Goal: Check status: Check status

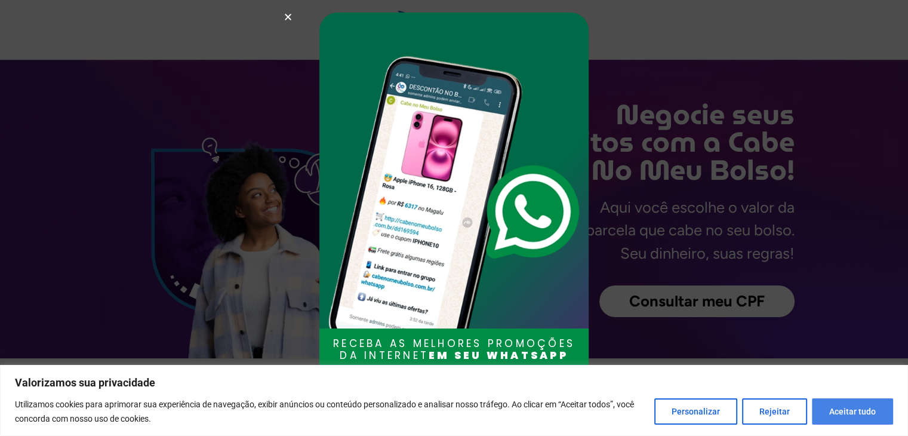
click at [841, 412] on button "Aceitar tudo" at bounding box center [852, 411] width 81 height 26
checkbox input "true"
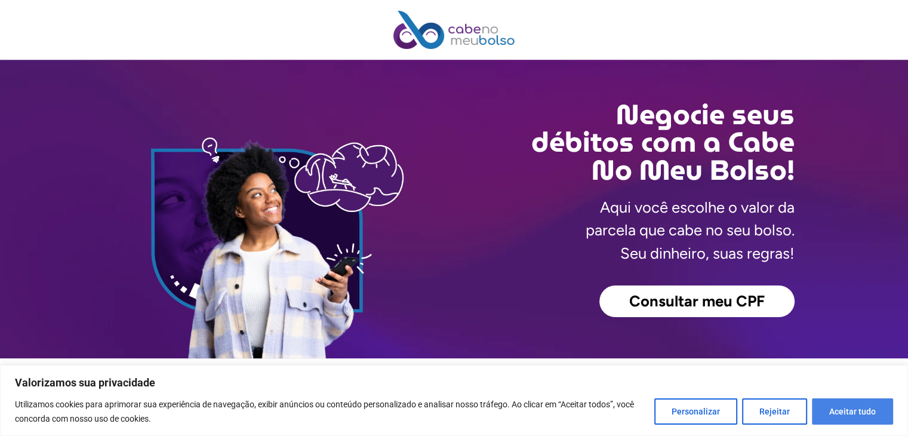
click at [833, 419] on button "Aceitar tudo" at bounding box center [852, 411] width 81 height 26
checkbox input "true"
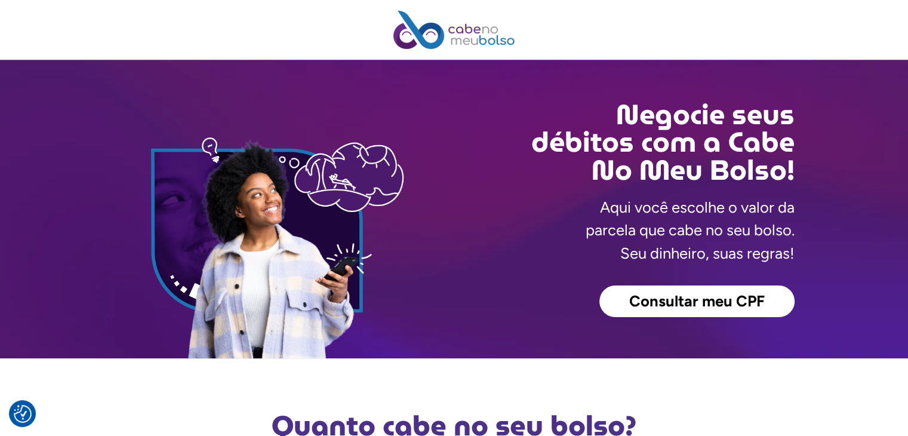
click at [687, 302] on span "Consultar meu CPF" at bounding box center [697, 302] width 136 height 16
click at [629, 306] on span "Consultar meu CPF" at bounding box center [697, 302] width 136 height 16
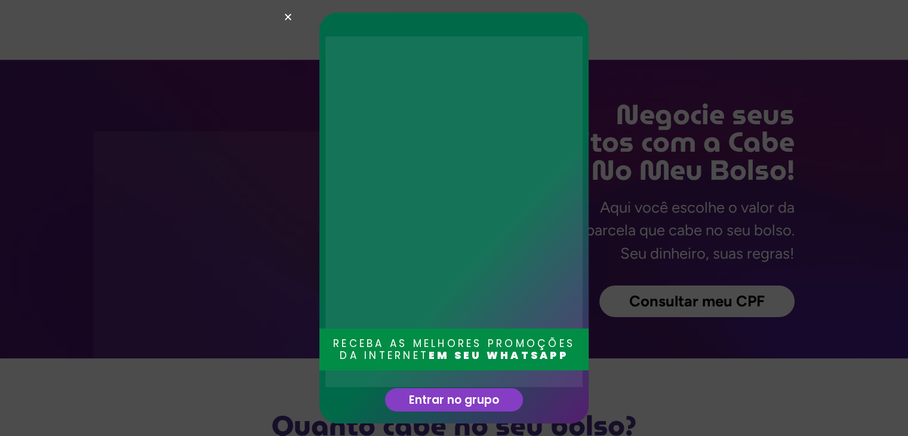
click at [288, 13] on icon "Close" at bounding box center [288, 17] width 9 height 9
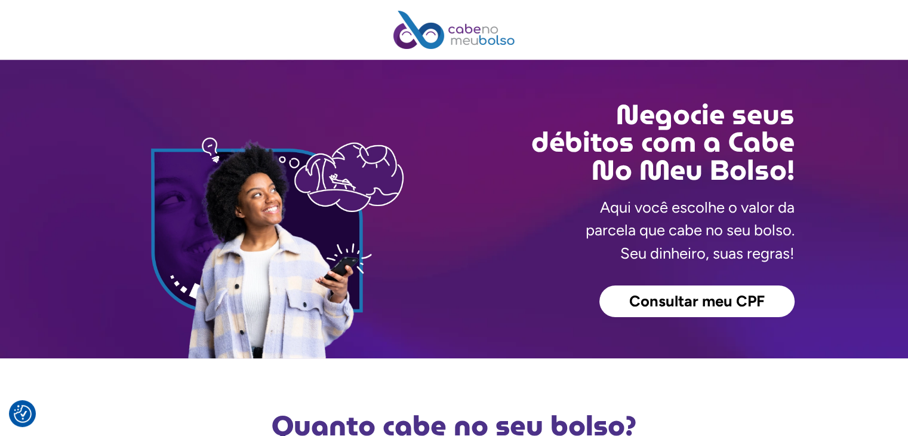
click at [604, 309] on link "Consultar meu CPF" at bounding box center [696, 301] width 195 height 32
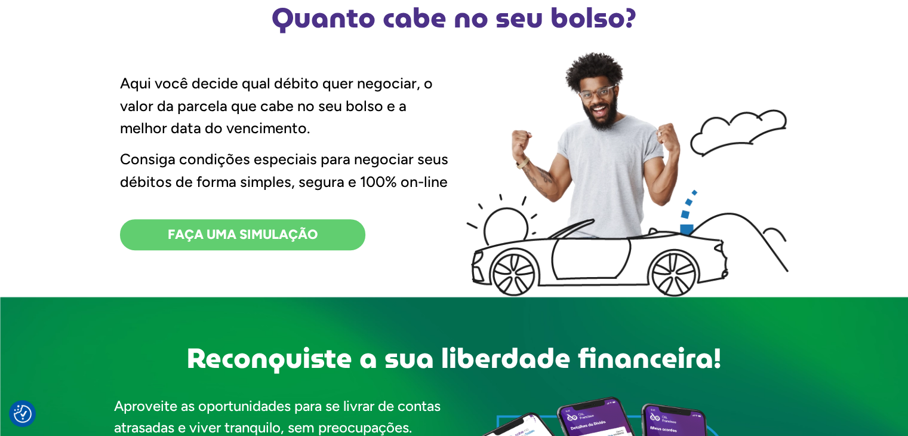
scroll to position [358, 0]
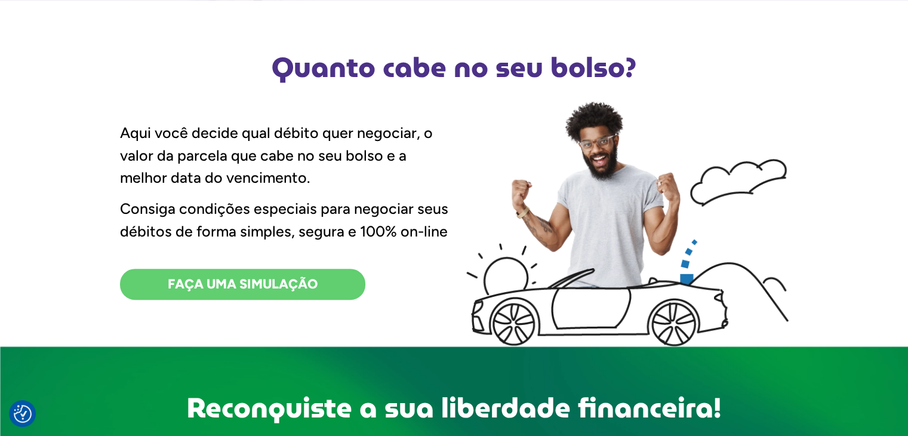
click at [291, 288] on span "FAÇA UMA SIMULAÇÃO" at bounding box center [243, 284] width 150 height 13
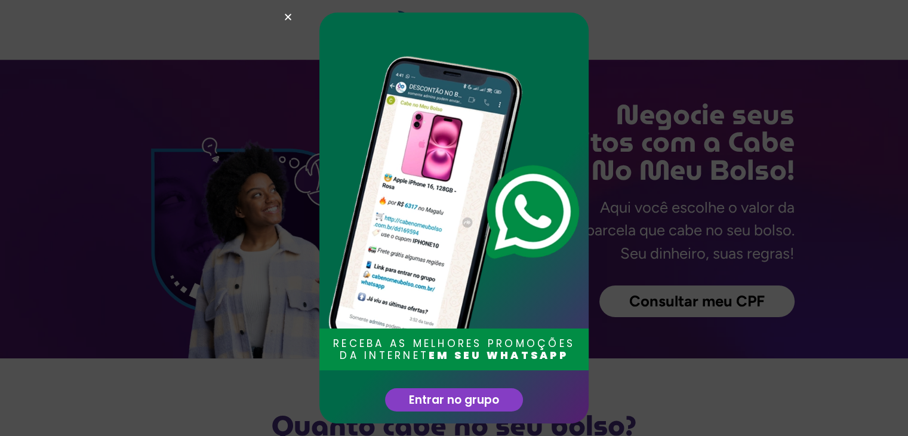
click at [290, 14] on use "Close" at bounding box center [288, 17] width 7 height 7
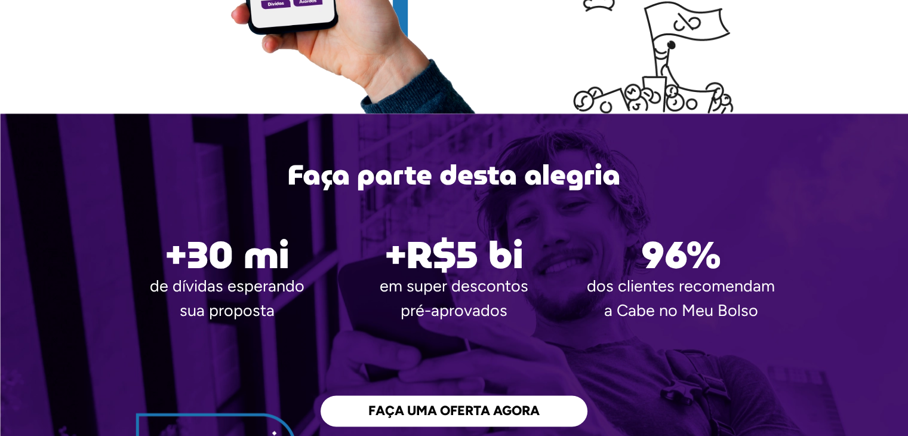
scroll to position [1791, 0]
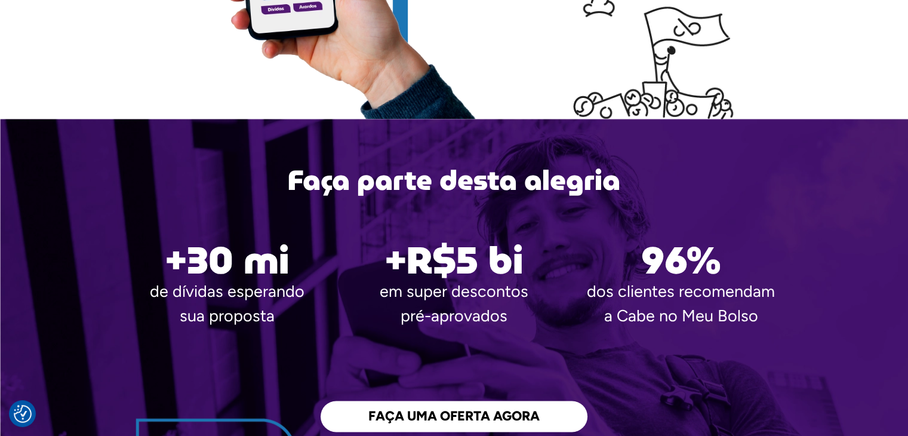
click at [468, 423] on span "FAÇA UMA OFERTA AGORA" at bounding box center [453, 416] width 171 height 13
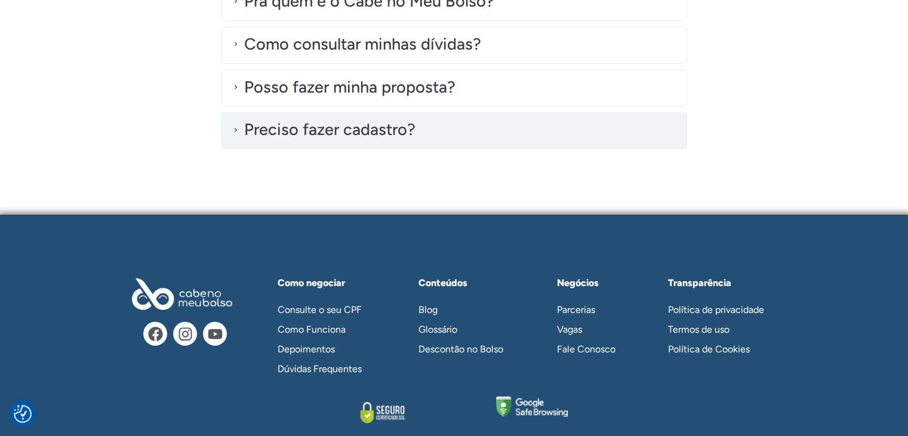
scroll to position [3524, 0]
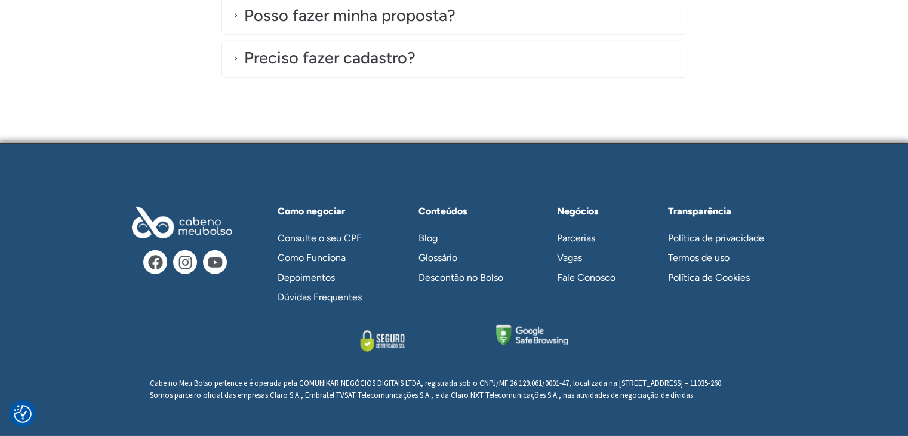
click at [333, 228] on link "Consulte o seu CPF" at bounding box center [326, 238] width 120 height 20
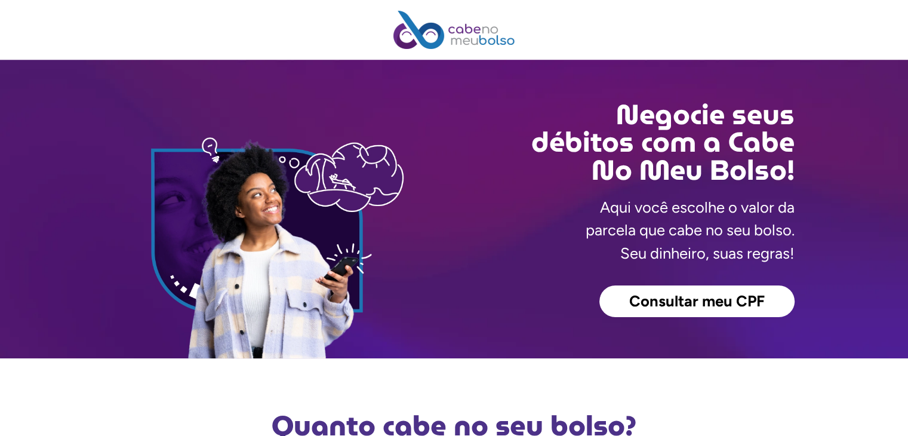
click at [614, 294] on link "Consultar meu CPF" at bounding box center [696, 301] width 195 height 32
